Goal: Transaction & Acquisition: Obtain resource

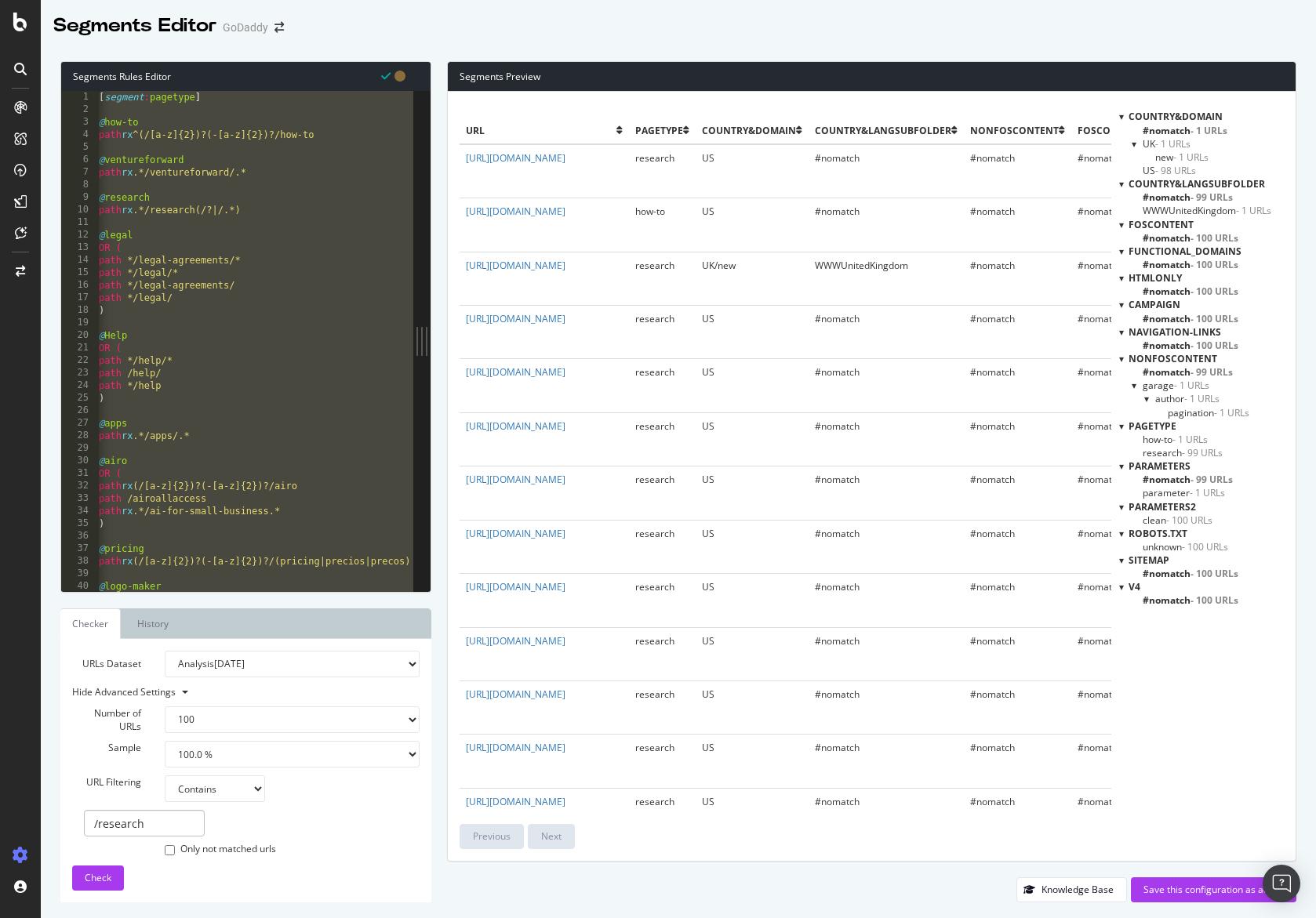
select select "100"
select select "contains"
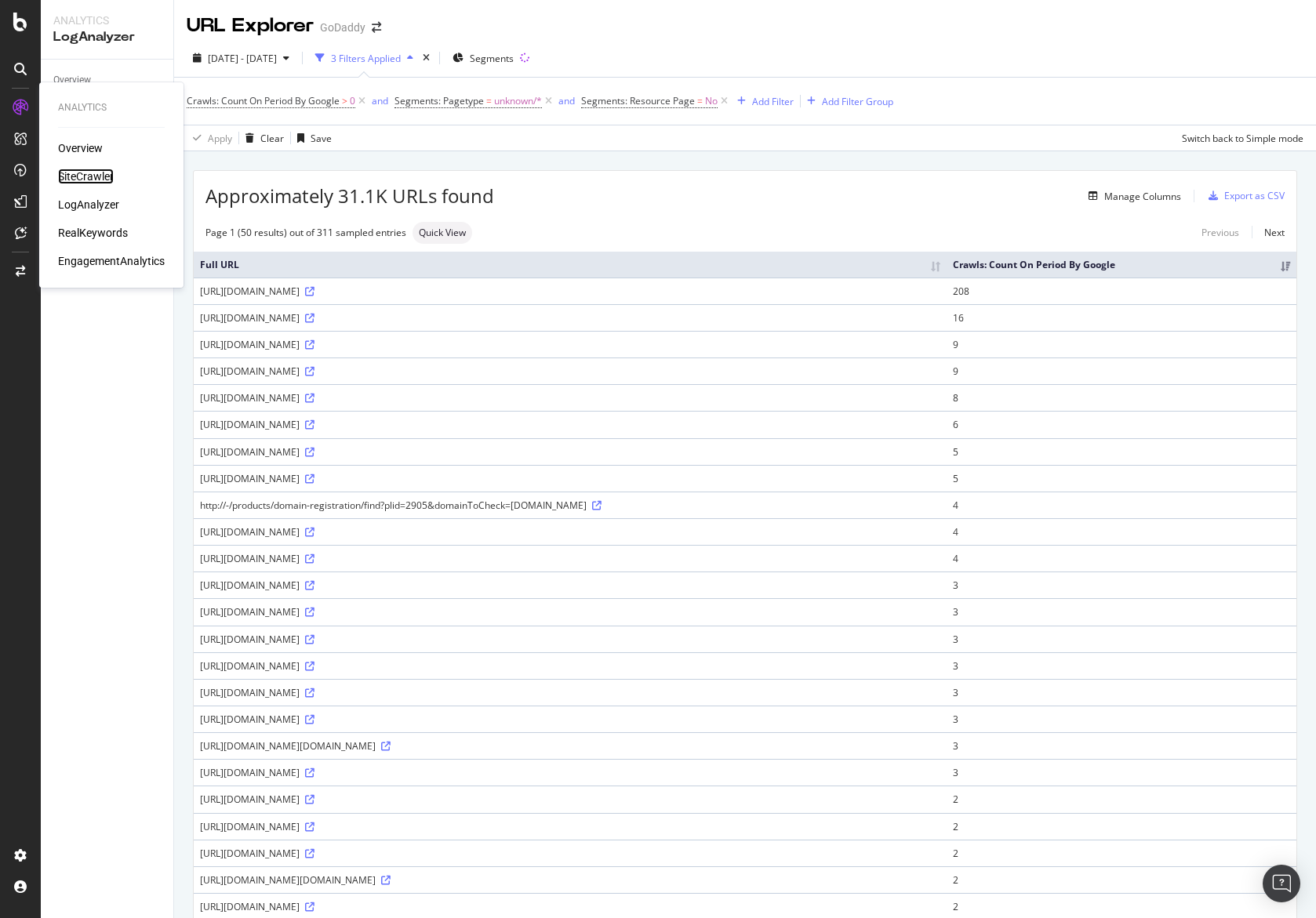
click at [64, 173] on div "SiteCrawler" at bounding box center [86, 176] width 55 height 15
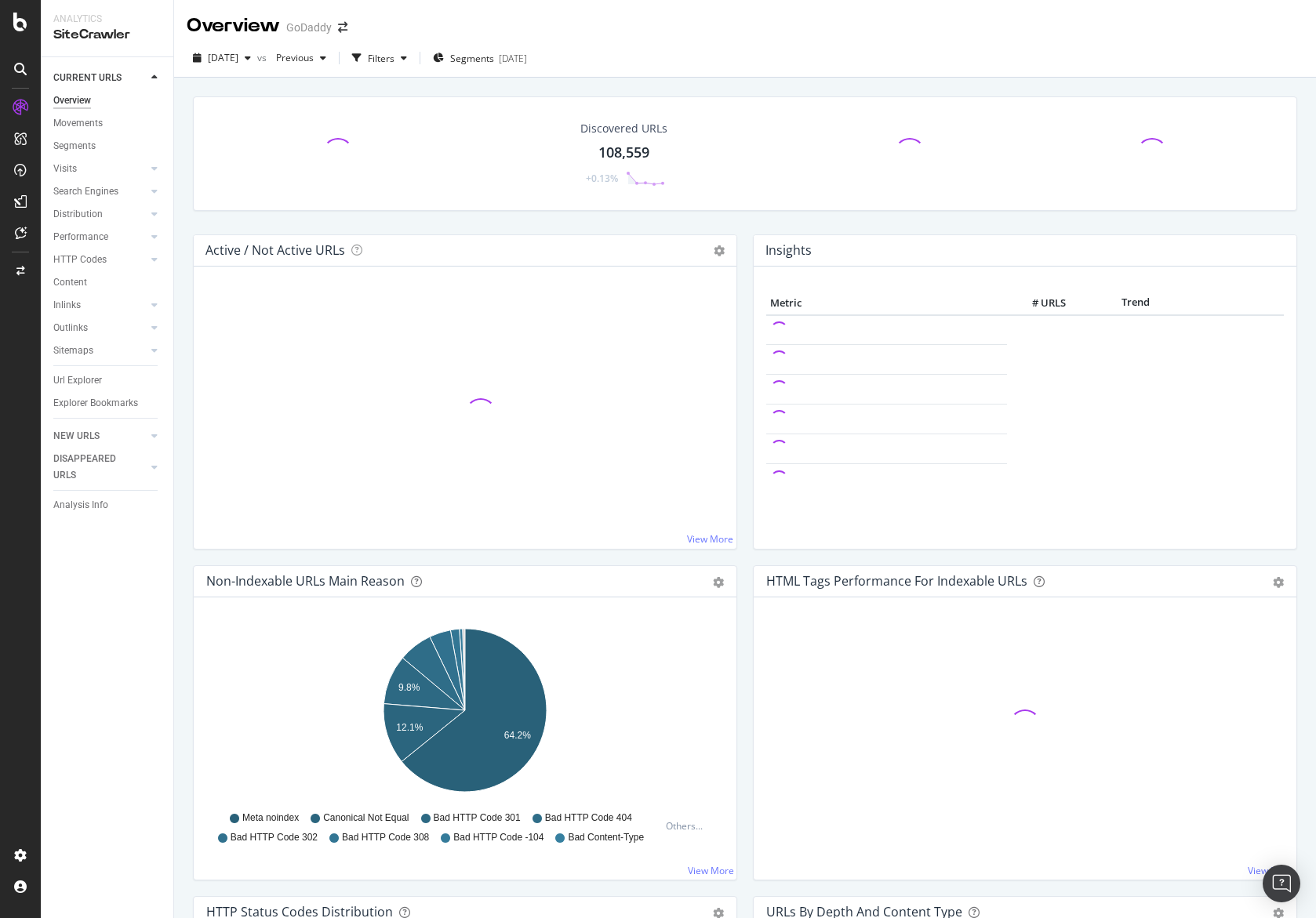
click at [97, 380] on div "Url Explorer" at bounding box center [77, 380] width 49 height 16
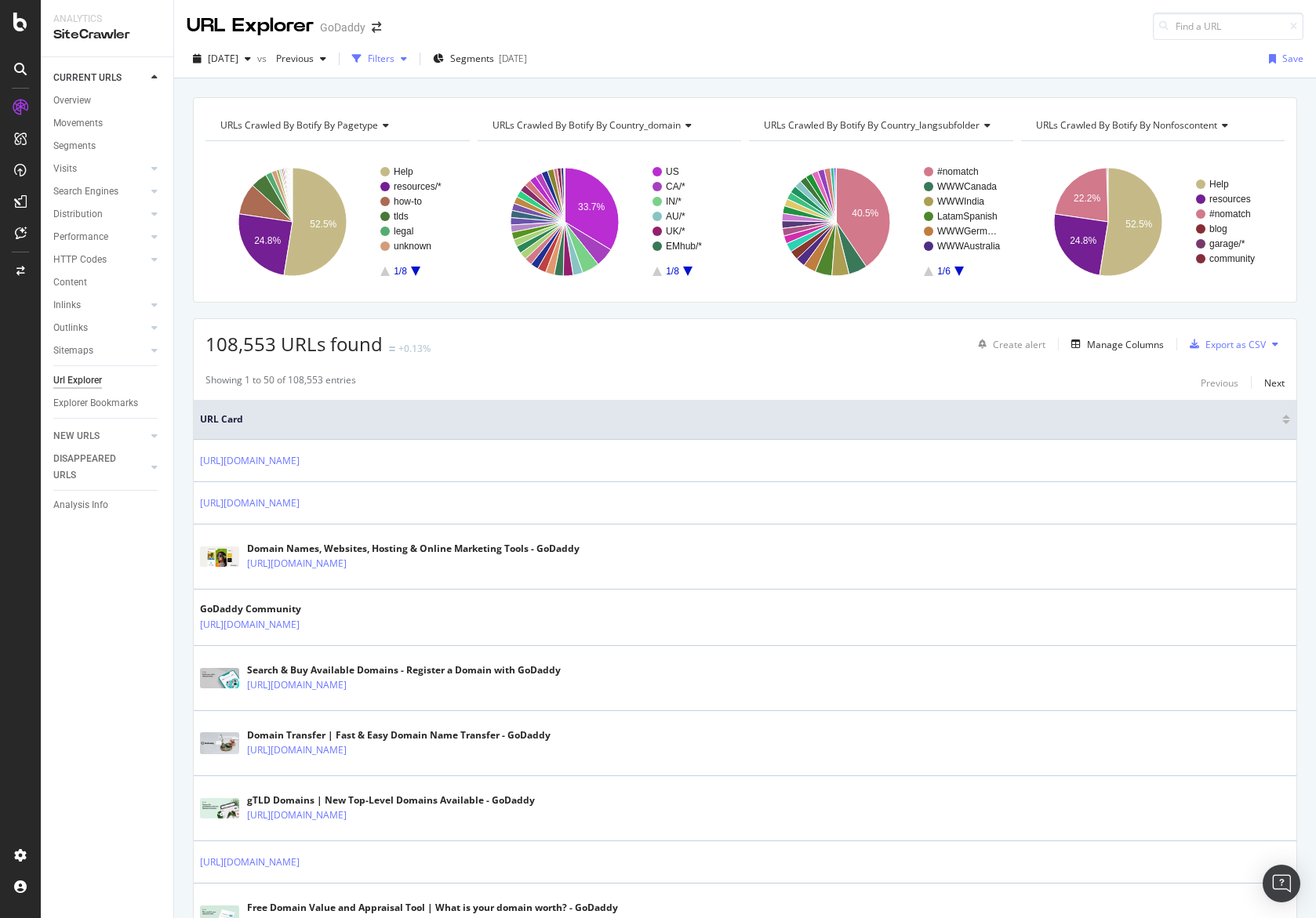
click at [395, 58] on div "Filters" at bounding box center [381, 58] width 27 height 13
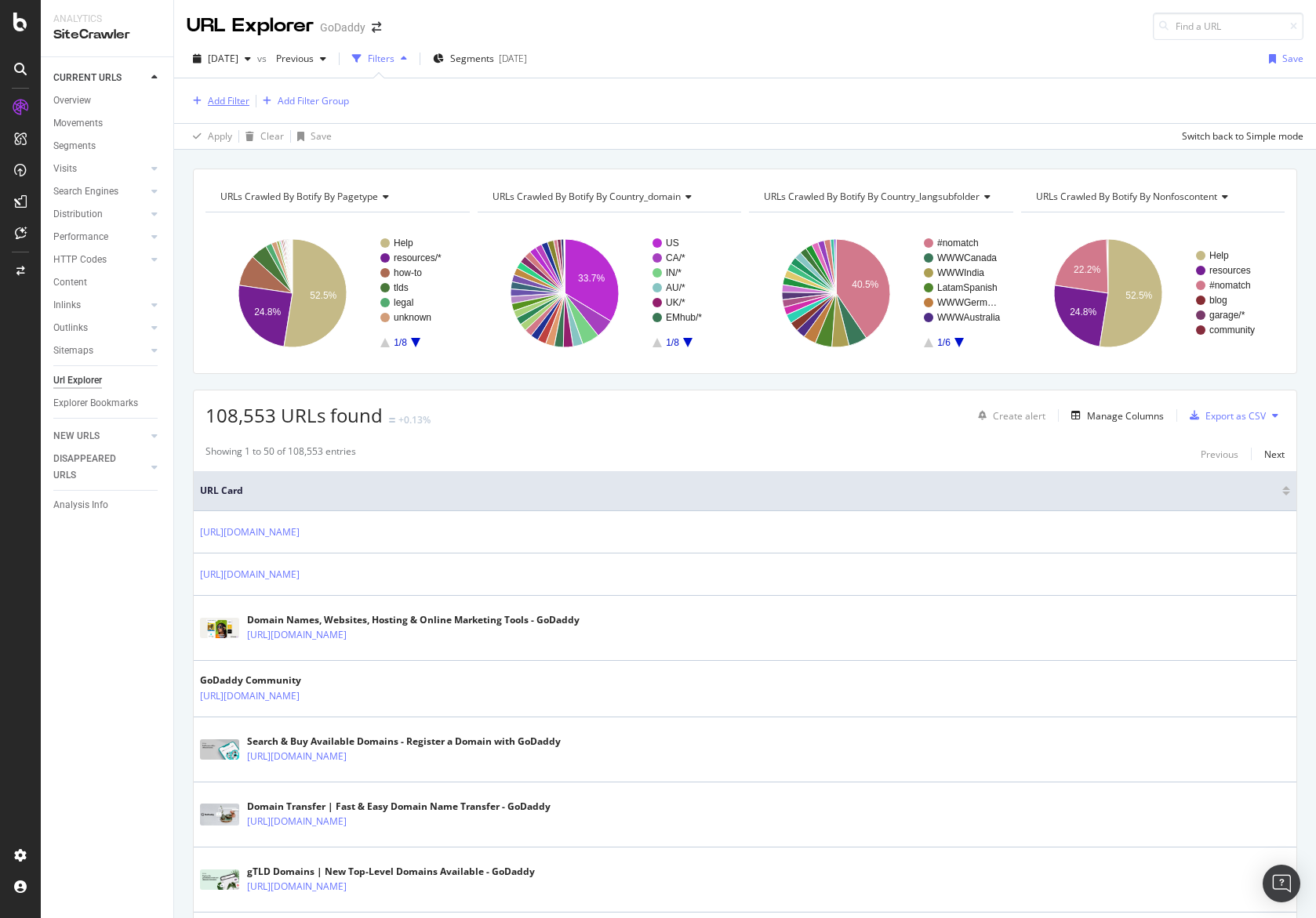
click at [228, 100] on div "Add Filter" at bounding box center [229, 101] width 42 height 13
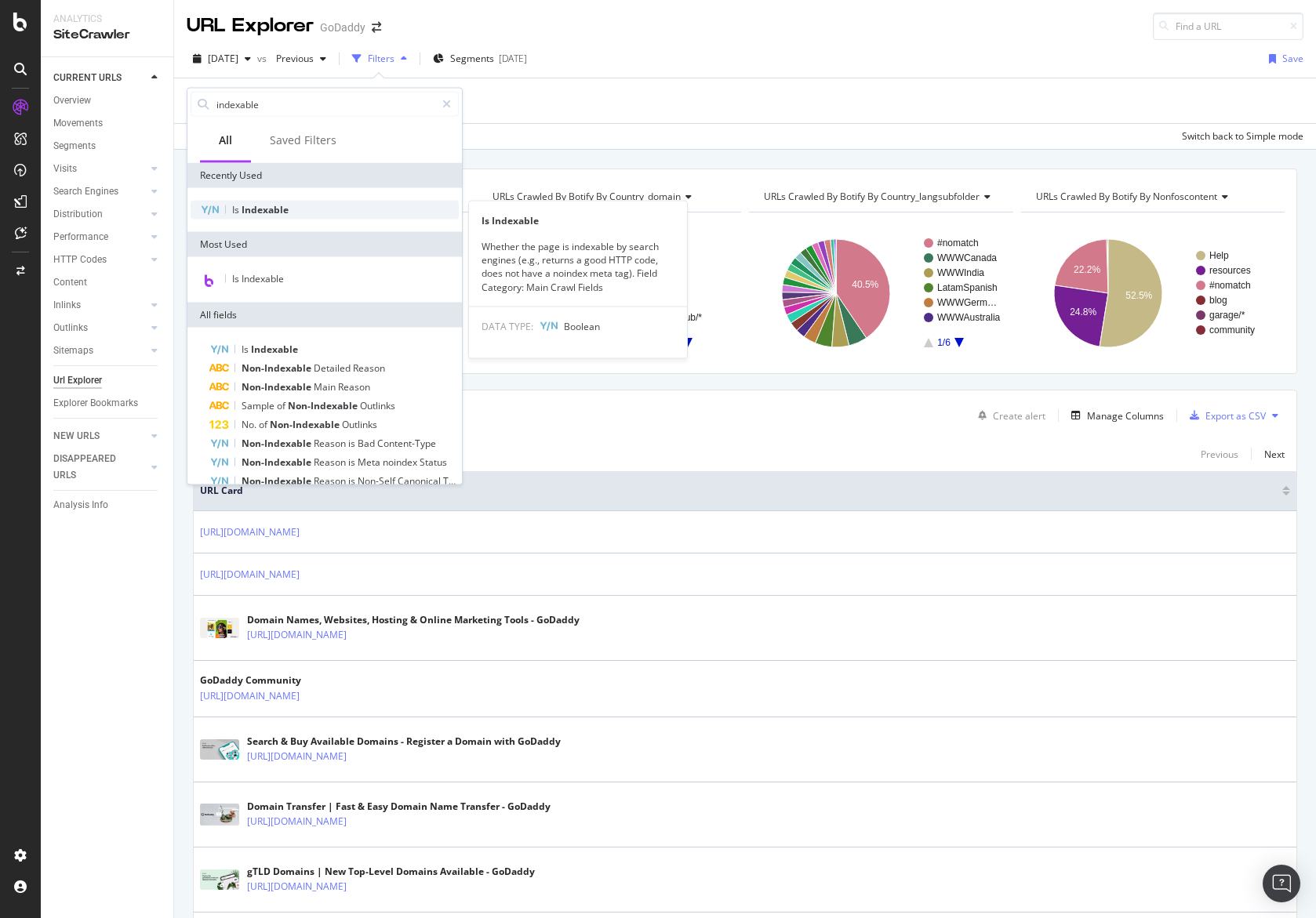
type input "indexable"
click at [280, 208] on span "Indexable" at bounding box center [264, 210] width 47 height 13
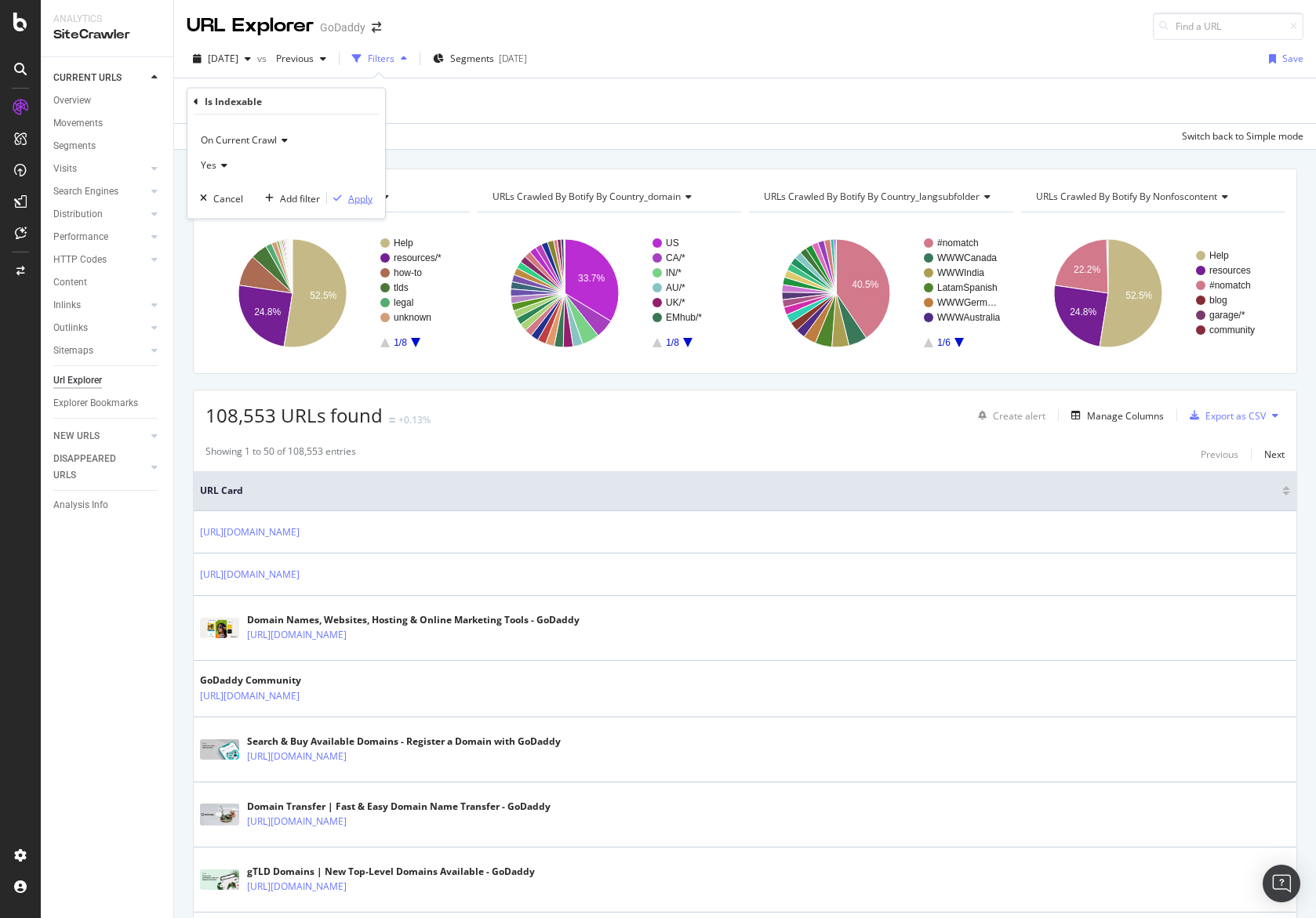
click at [354, 193] on div "Apply" at bounding box center [360, 198] width 24 height 13
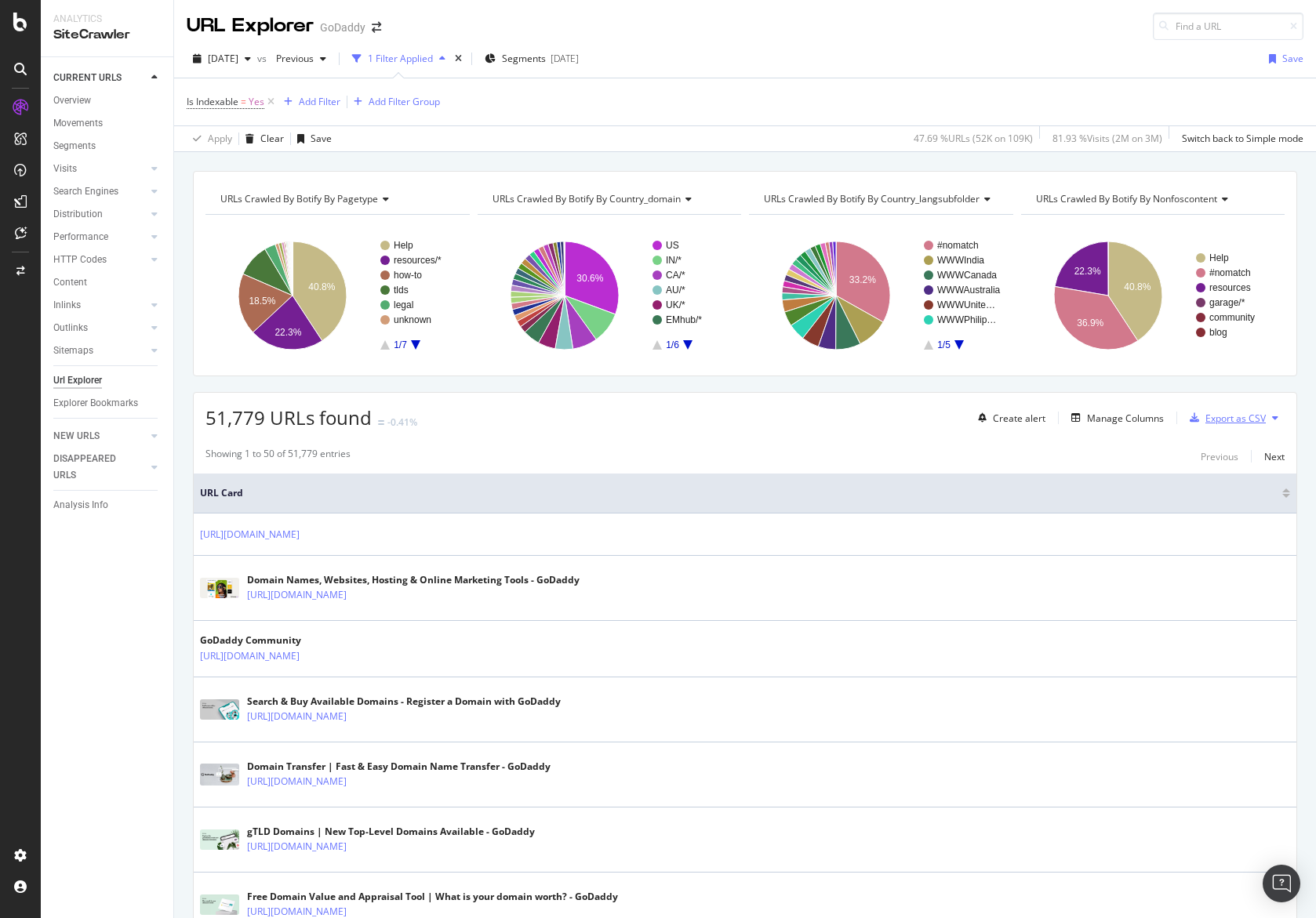
click at [1207, 426] on div "Export as CSV" at bounding box center [1224, 418] width 82 height 24
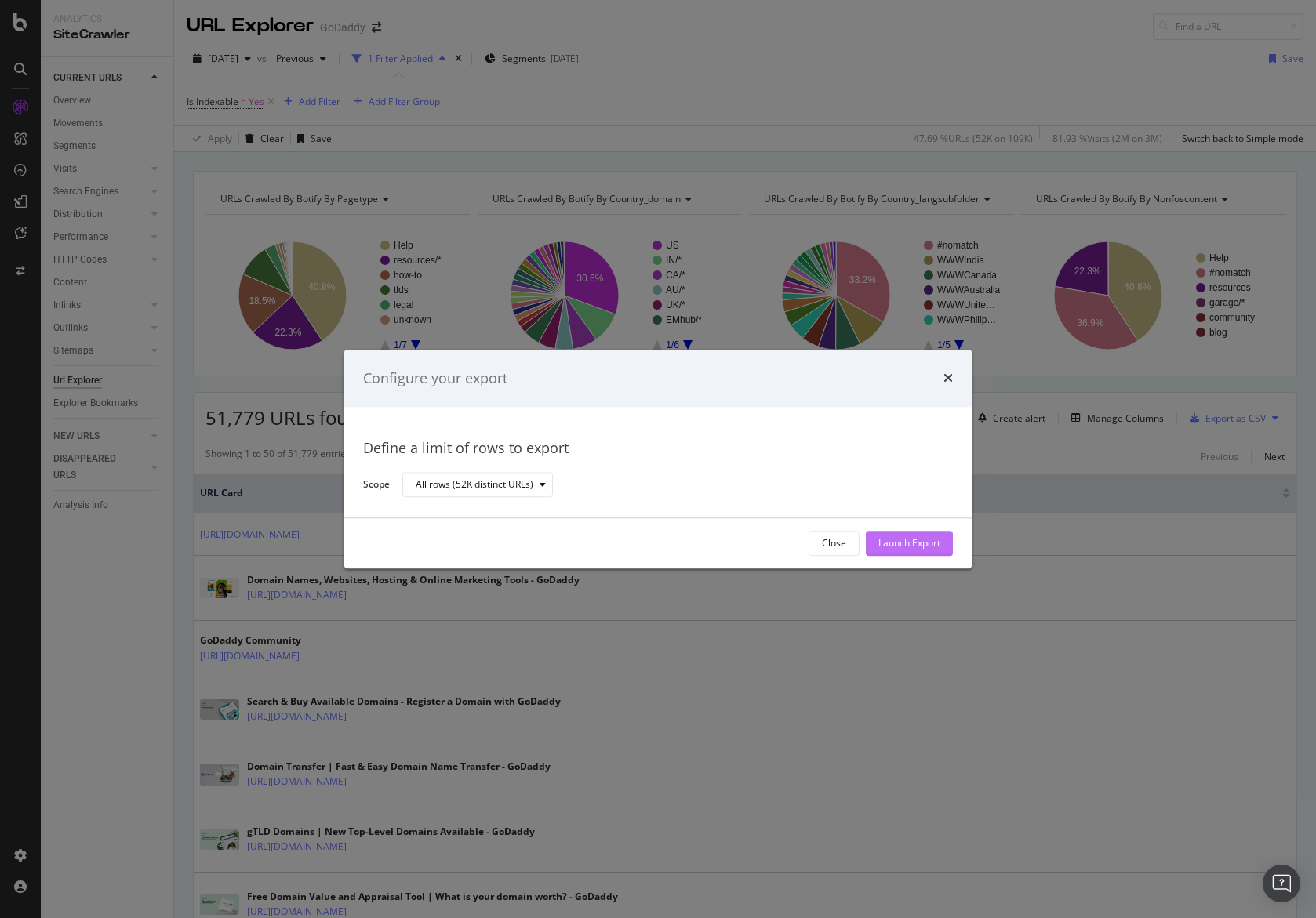
click at [907, 541] on div "Launch Export" at bounding box center [909, 543] width 62 height 13
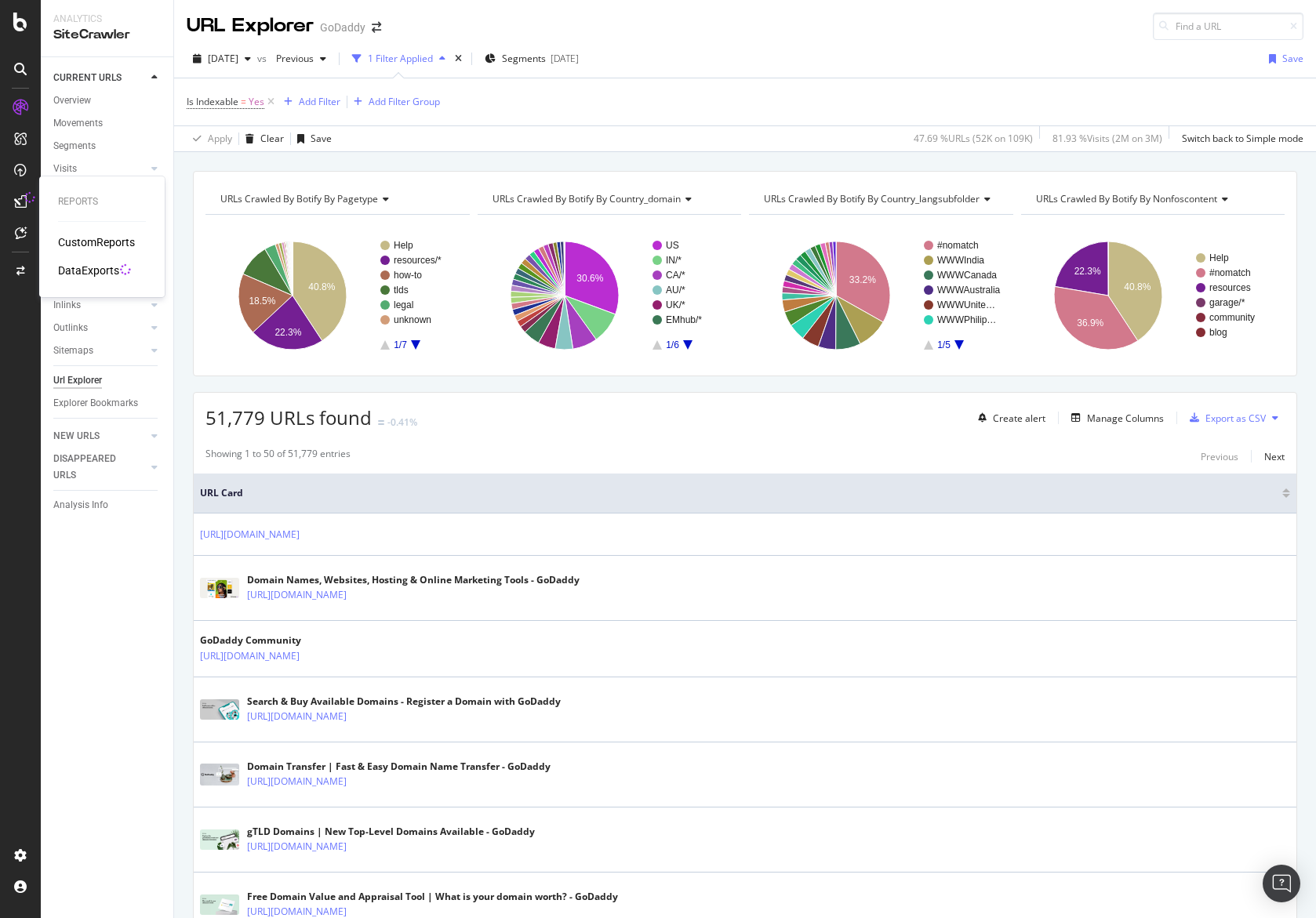
click at [96, 274] on div "DataExports" at bounding box center [89, 271] width 61 height 15
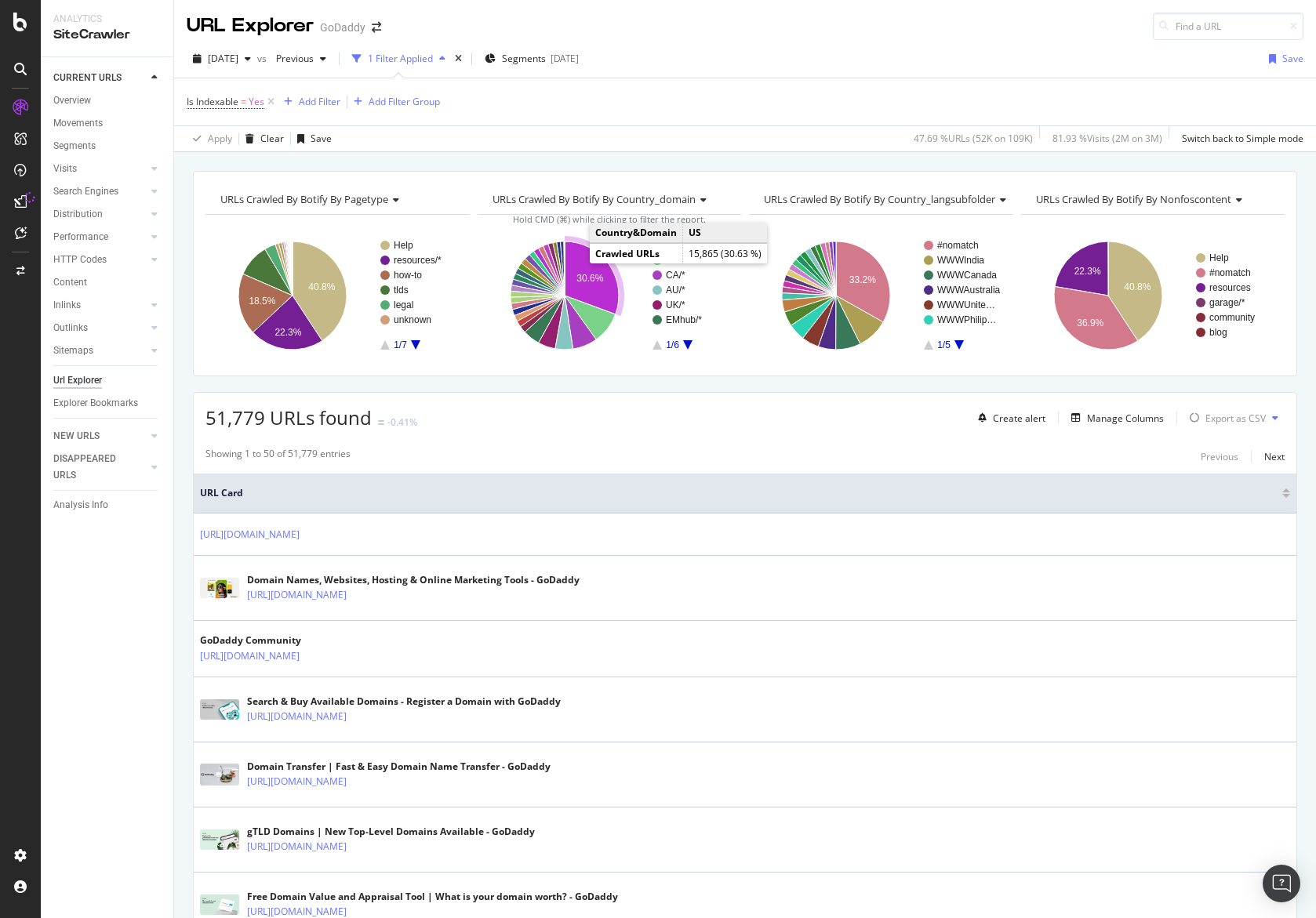
click at [586, 260] on icon "A chart." at bounding box center [591, 277] width 54 height 72
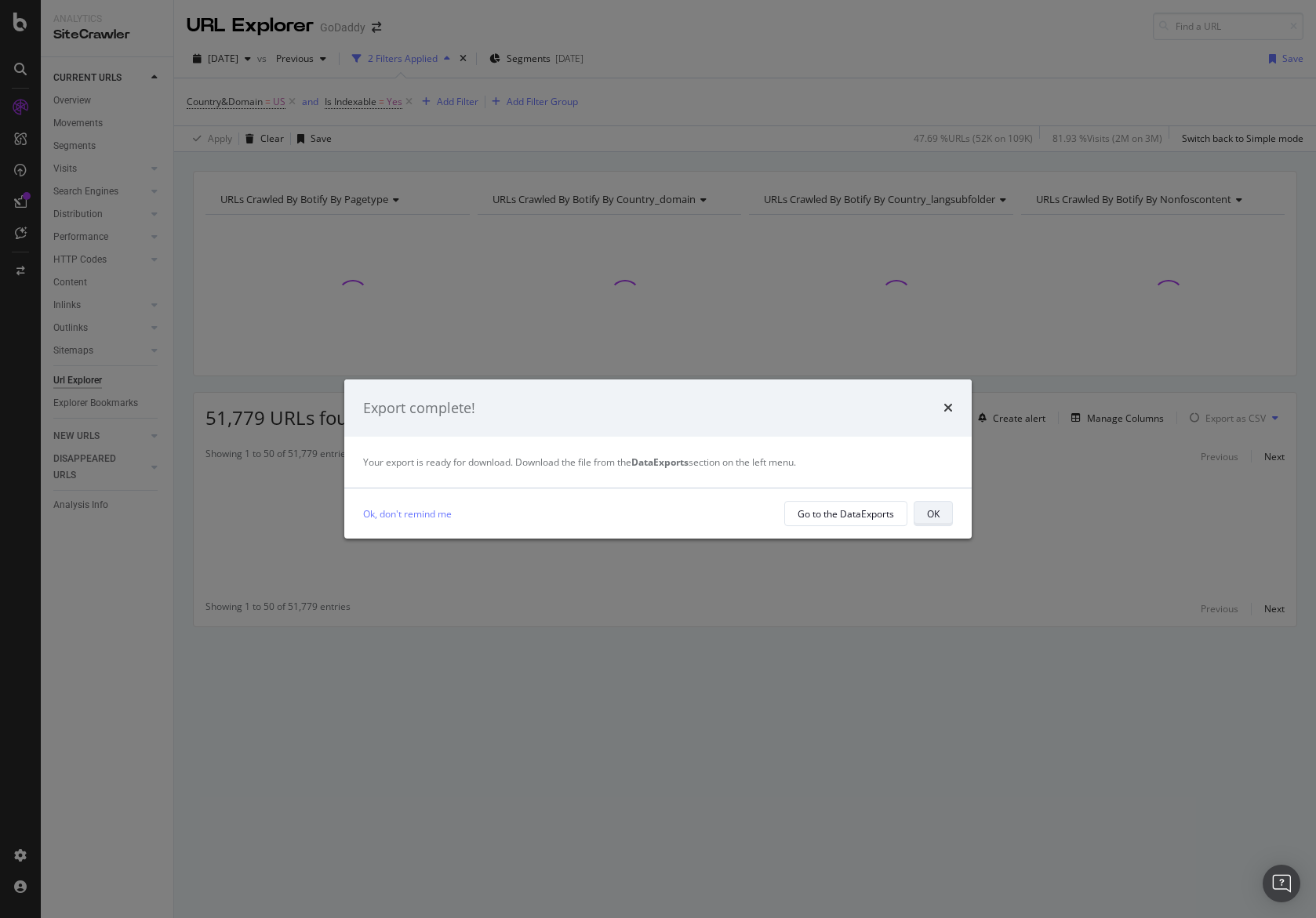
click at [947, 507] on button "OK" at bounding box center [933, 514] width 39 height 25
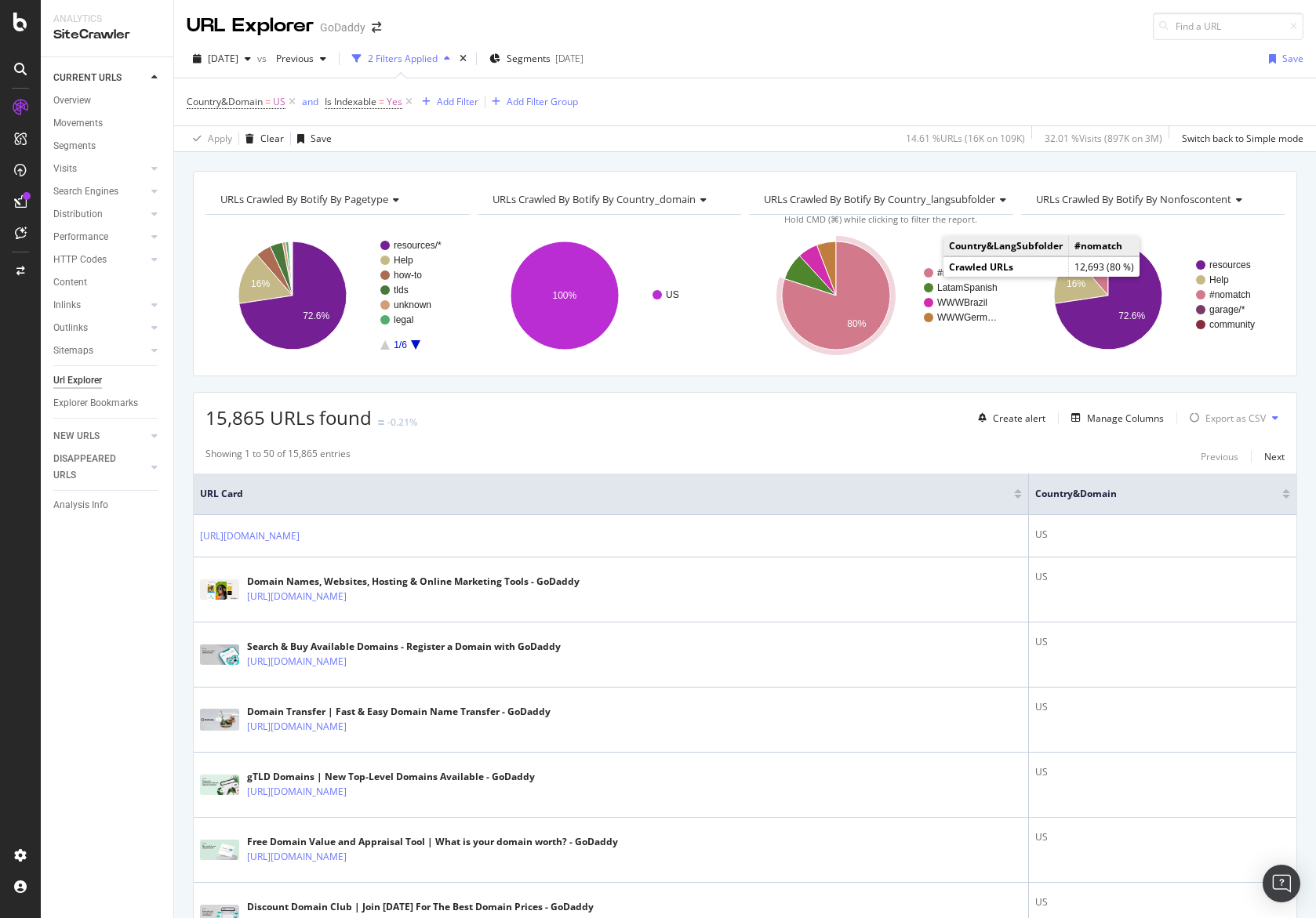
click at [931, 270] on circle "A chart." at bounding box center [929, 273] width 10 height 10
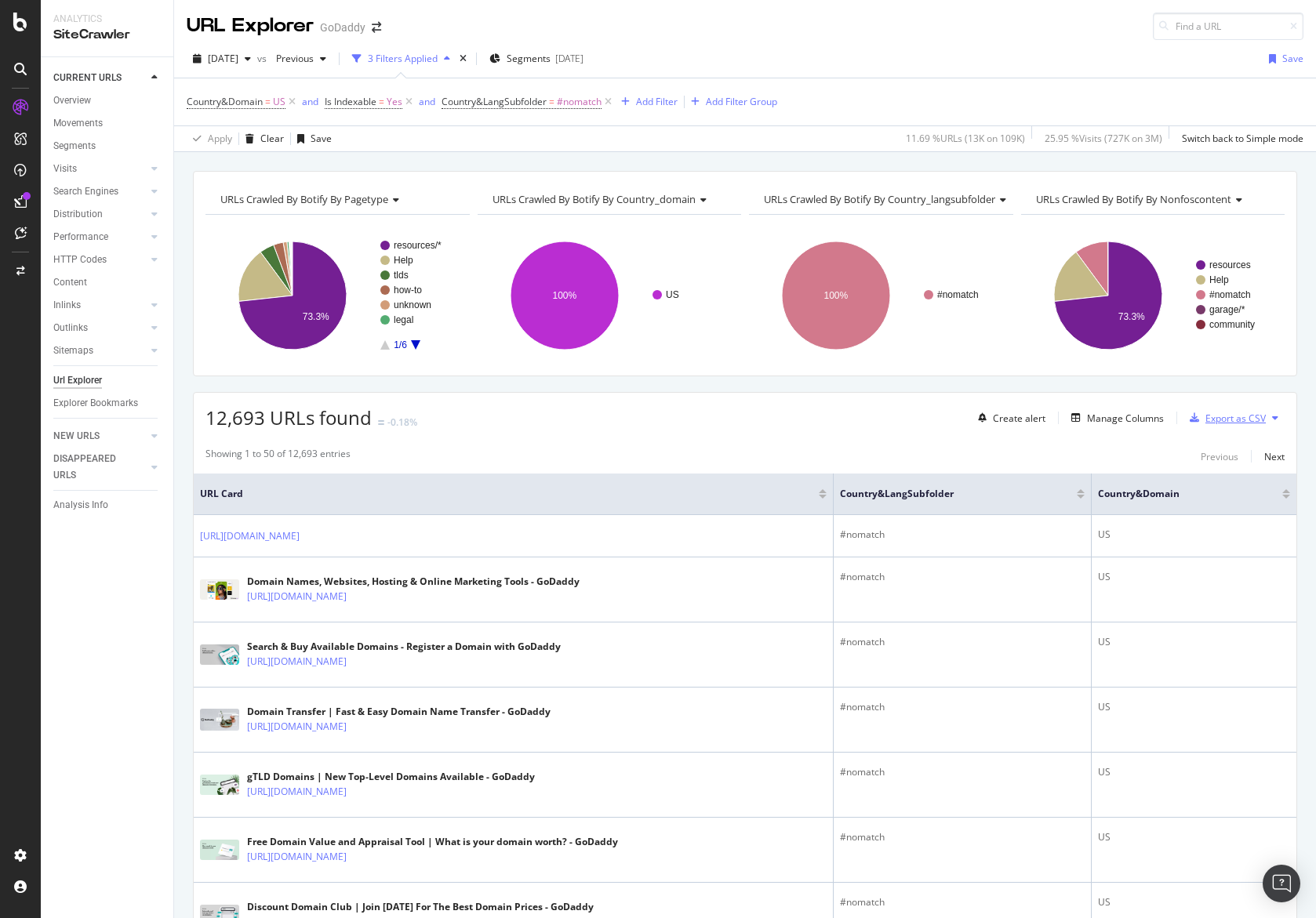
click at [1223, 413] on div "Export as CSV" at bounding box center [1235, 418] width 60 height 13
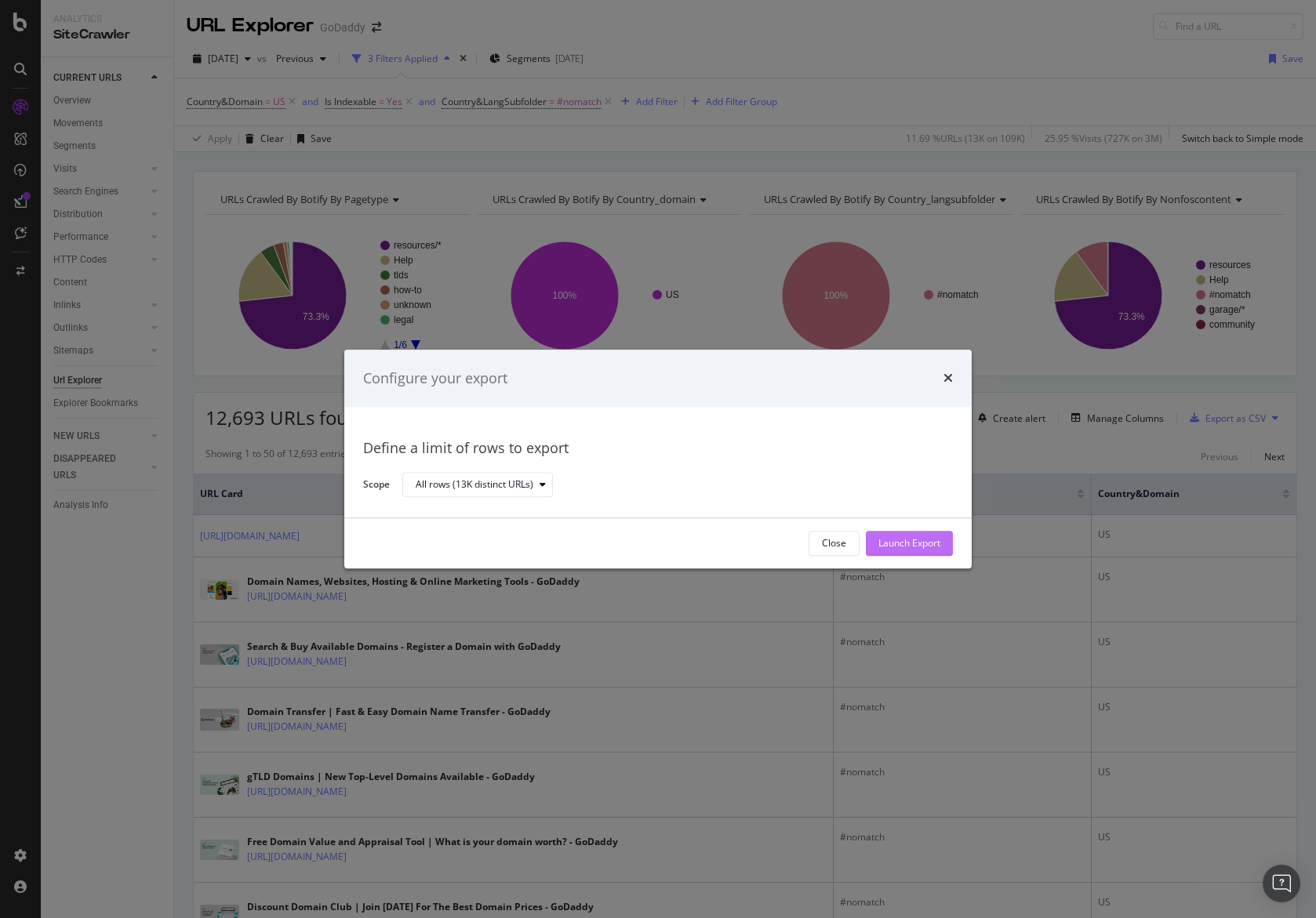
click at [941, 546] on button "Launch Export" at bounding box center [909, 543] width 87 height 25
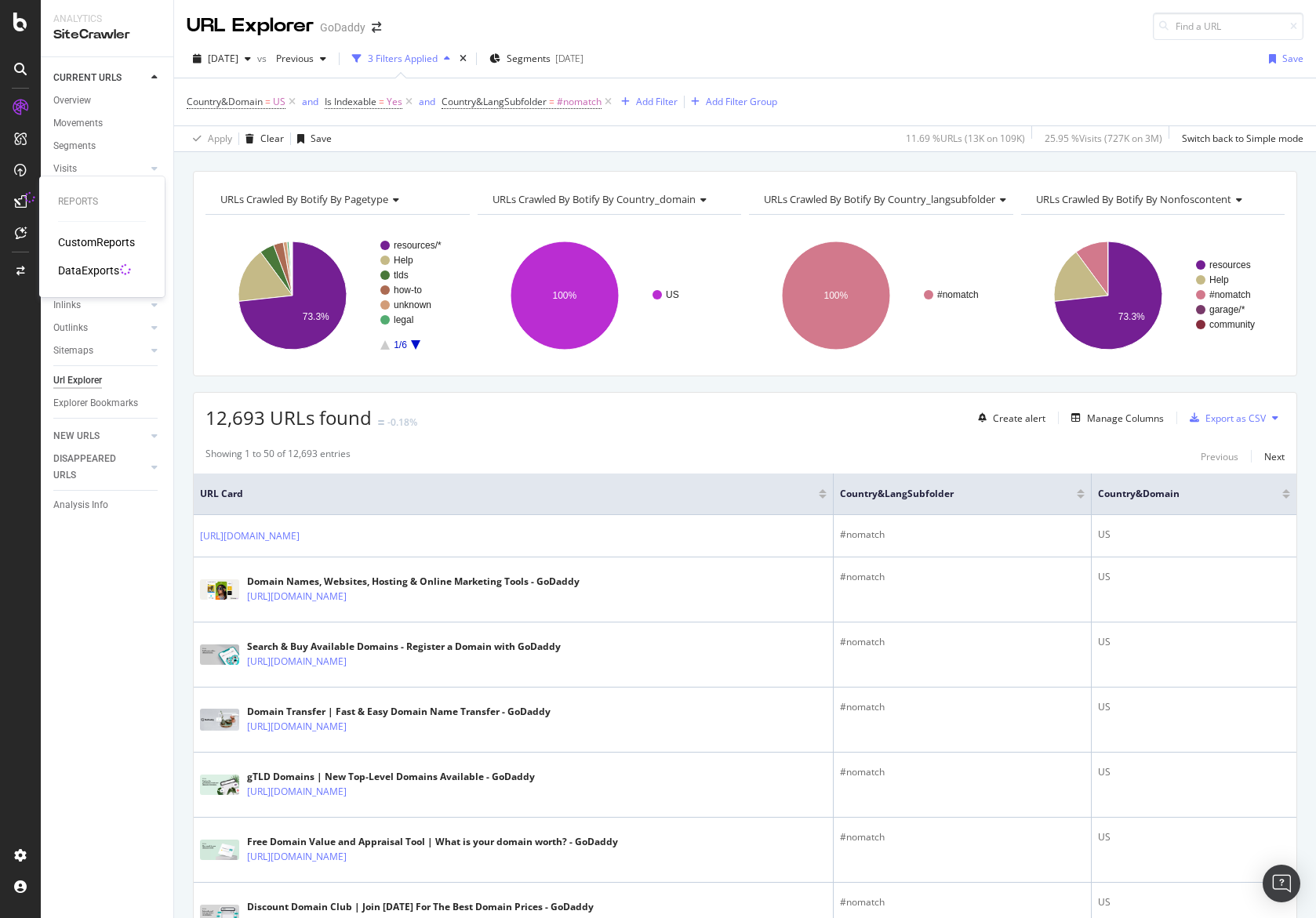
click at [94, 273] on div "DataExports" at bounding box center [89, 271] width 61 height 15
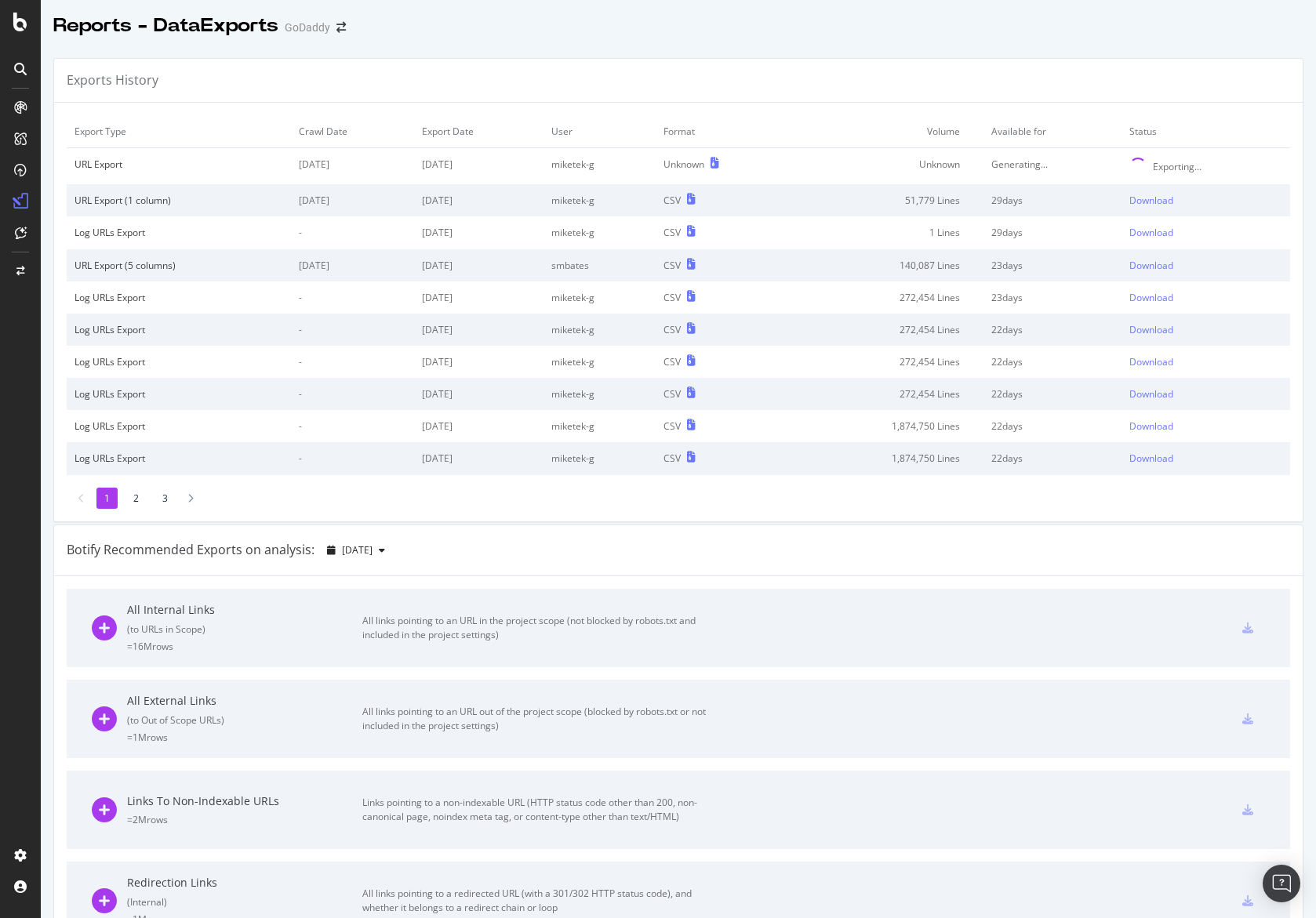
click at [1169, 70] on div "Exports History" at bounding box center [679, 81] width 1249 height 44
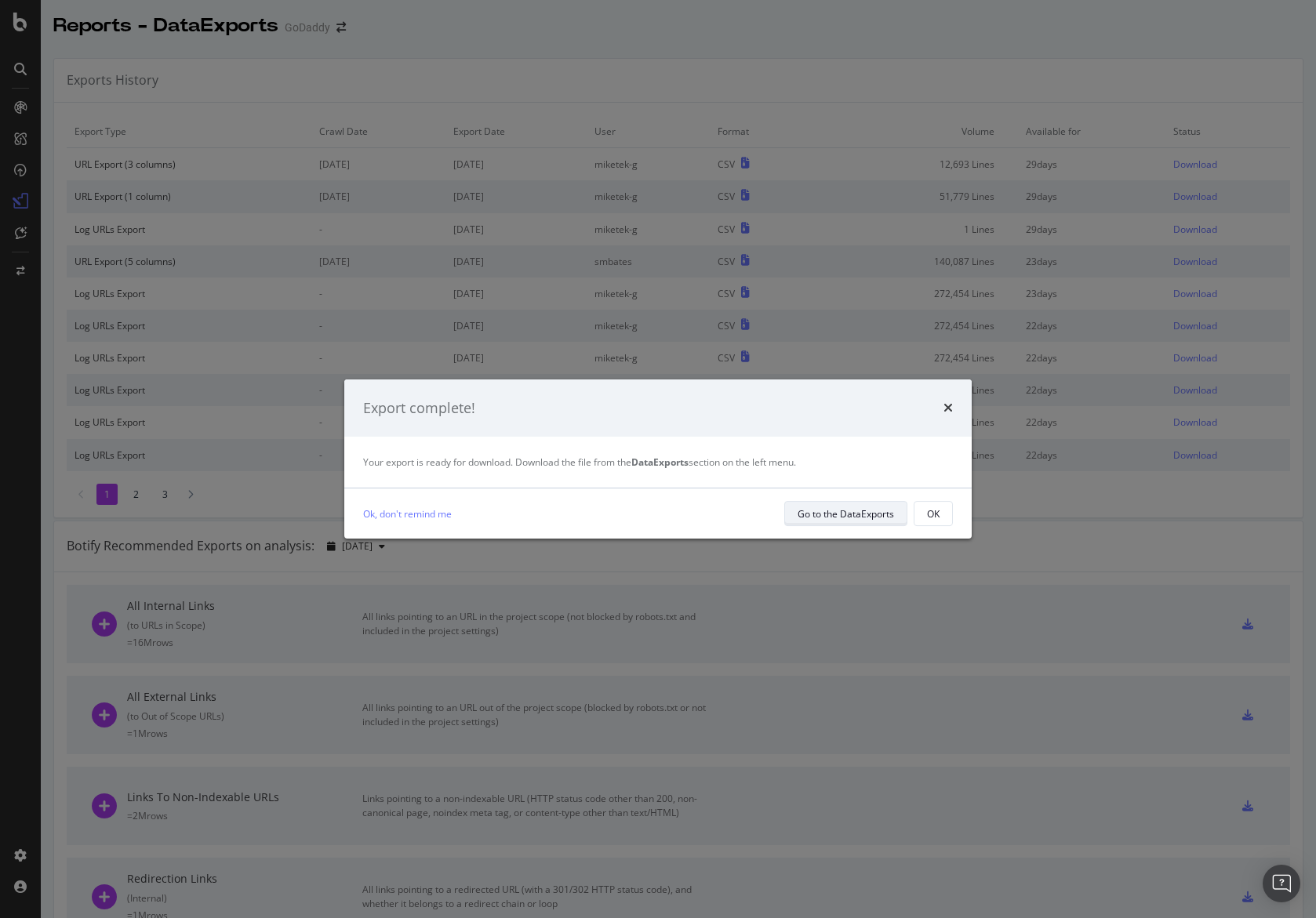
click at [864, 510] on div "Go to the DataExports" at bounding box center [846, 514] width 96 height 13
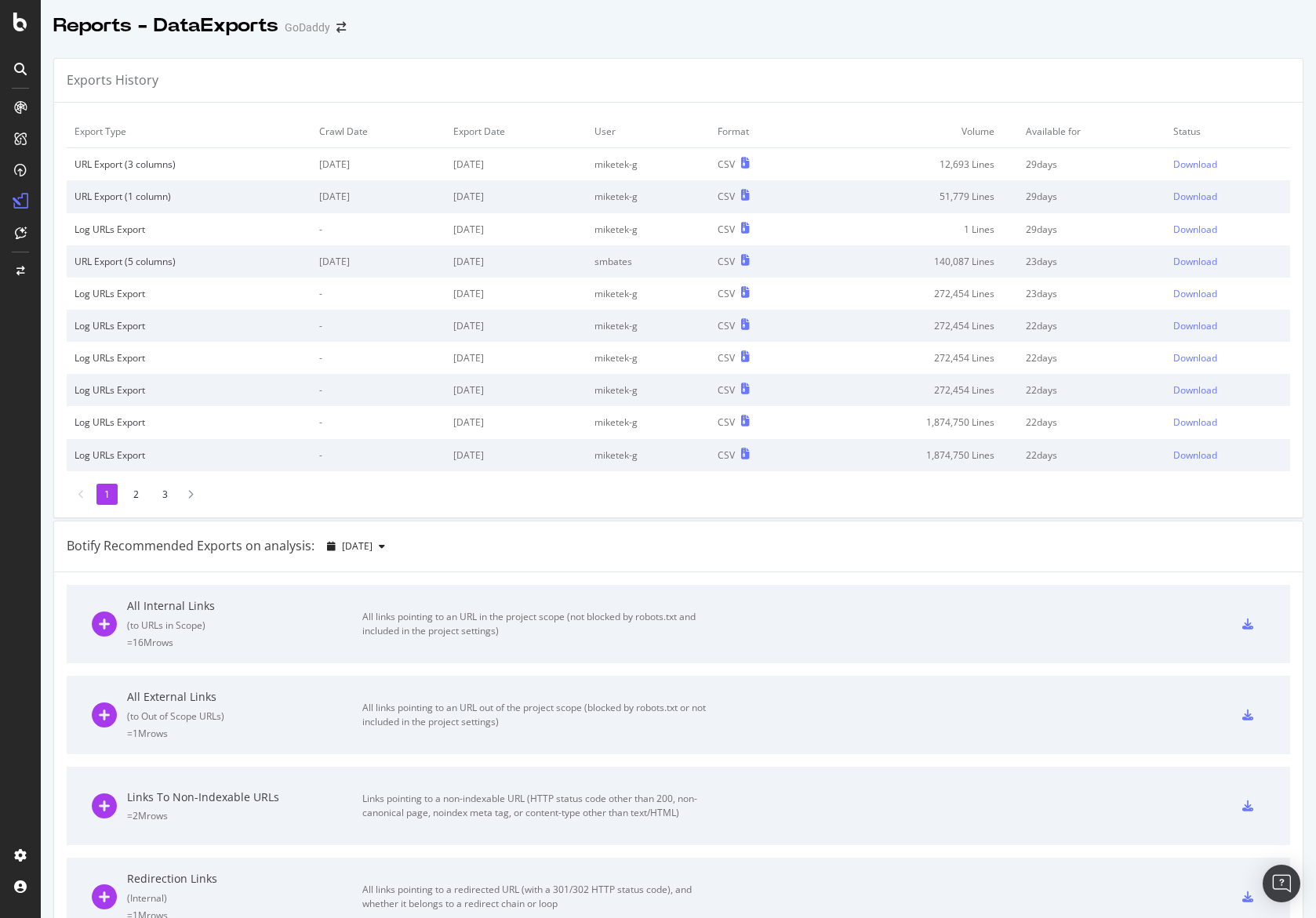
click at [1199, 155] on td "Download" at bounding box center [1227, 164] width 125 height 33
click at [1200, 160] on div "Download" at bounding box center [1196, 164] width 44 height 13
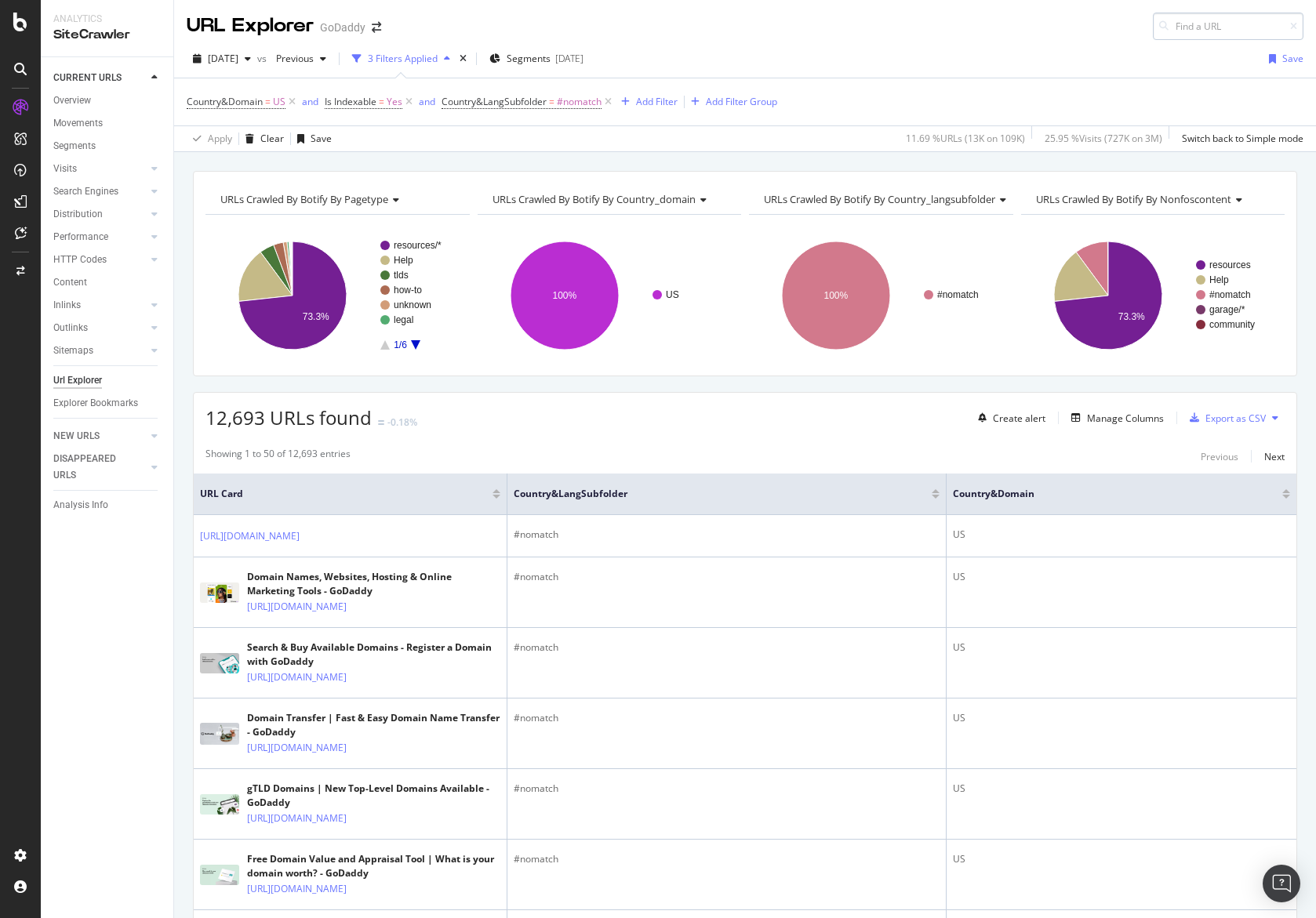
click at [1201, 20] on input at bounding box center [1228, 26] width 151 height 28
type input "venture forward"
